Goal: Find specific page/section: Find specific page/section

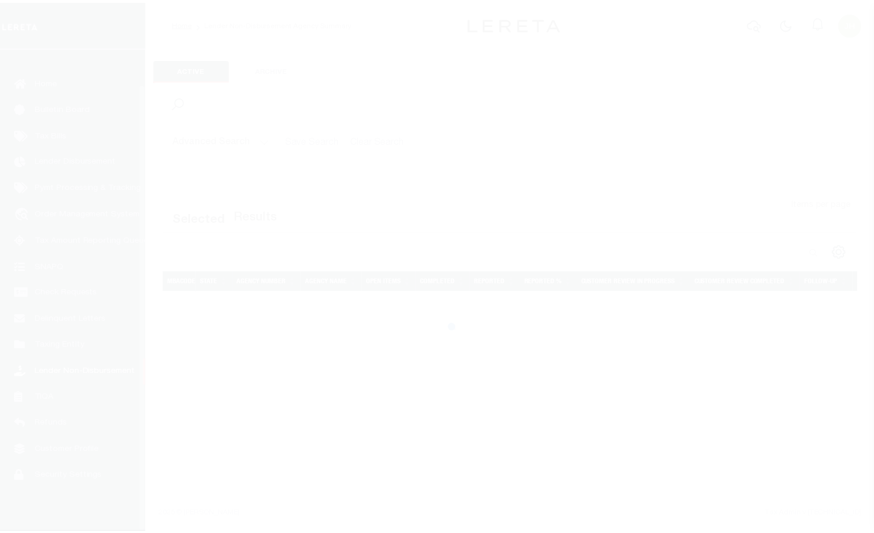
scroll to position [38, 0]
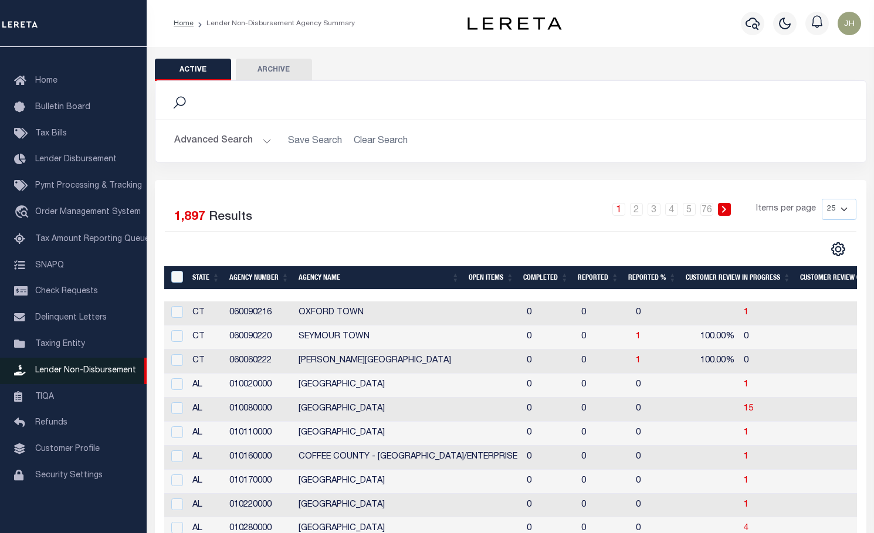
click at [83, 369] on span "Lender Non-Disbursement" at bounding box center [85, 370] width 101 height 8
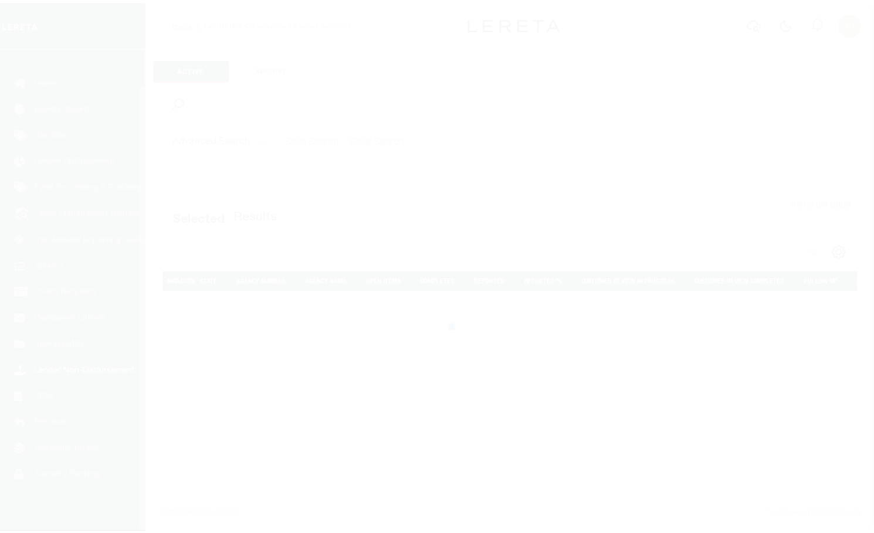
scroll to position [38, 0]
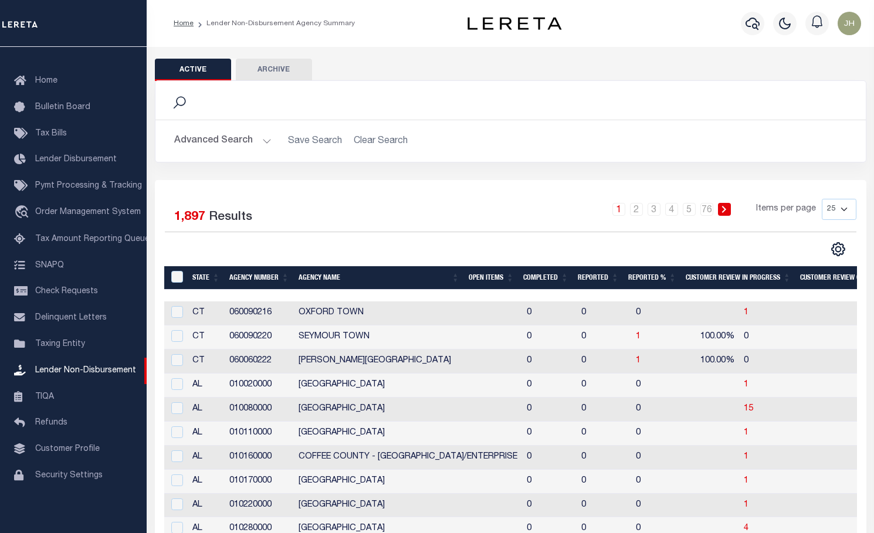
click at [229, 141] on button "Advanced Search" at bounding box center [222, 141] width 97 height 23
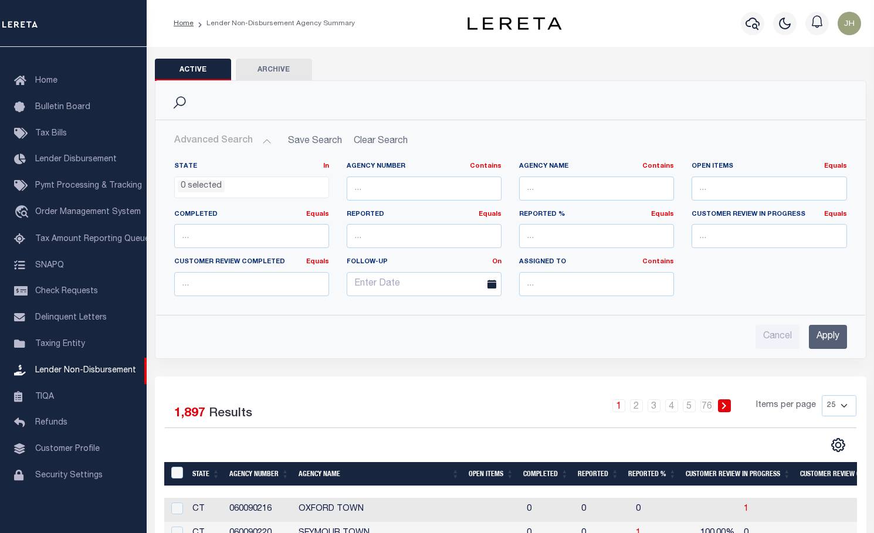
click at [820, 337] on input "Apply" at bounding box center [828, 337] width 38 height 24
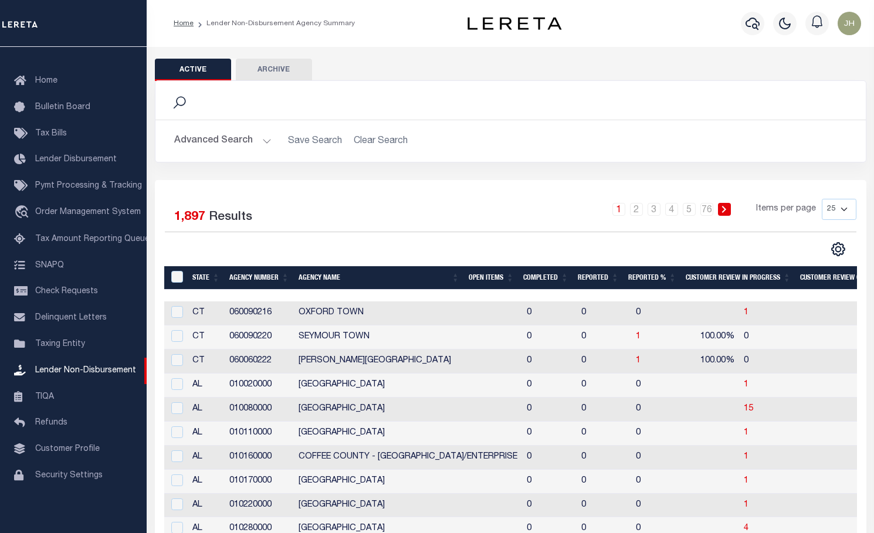
click at [493, 279] on th "Open Items" at bounding box center [491, 278] width 55 height 24
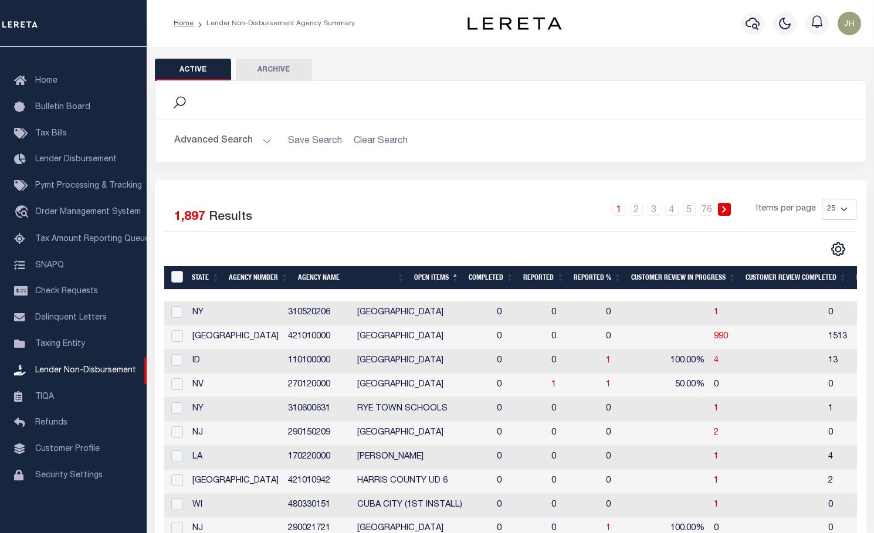
click at [439, 279] on th "Open Items" at bounding box center [436, 278] width 55 height 24
